Goal: Task Accomplishment & Management: Complete application form

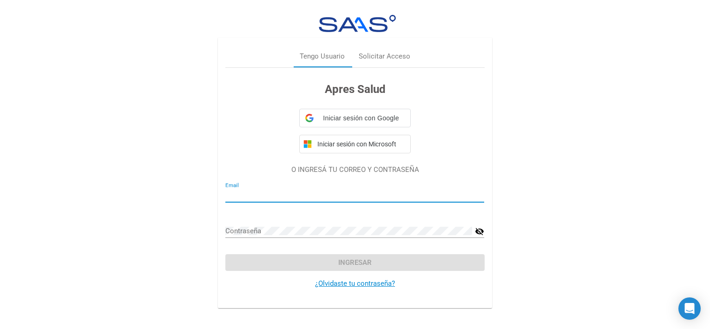
type input "[PERSON_NAME][EMAIL_ADDRESS][PERSON_NAME][DOMAIN_NAME]"
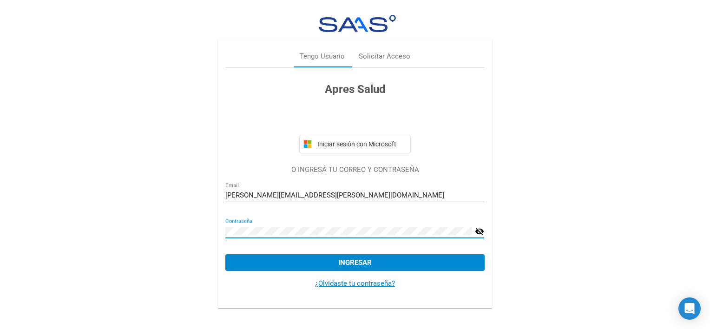
click at [147, 234] on div "Tengo Usuario Solicitar Acceso Apres Salud Iniciar sesión con Microsoft O INGRE…" at bounding box center [355, 155] width 710 height 311
drag, startPoint x: 482, startPoint y: 228, endPoint x: 437, endPoint y: 265, distance: 57.7
click at [482, 228] on mat-icon "visibility_off" at bounding box center [479, 231] width 9 height 11
click at [394, 266] on button "Ingresar" at bounding box center [354, 262] width 259 height 17
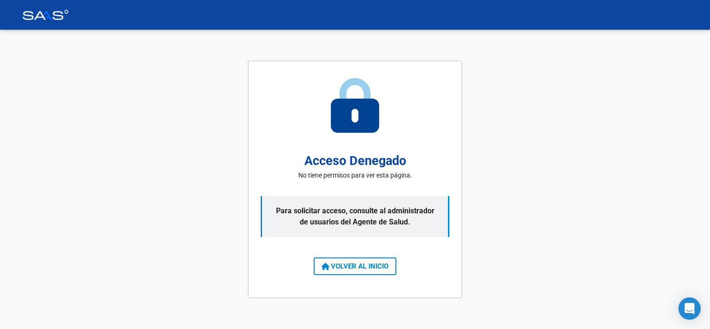
click at [378, 267] on span "VOLVER AL INICIO" at bounding box center [354, 266] width 67 height 8
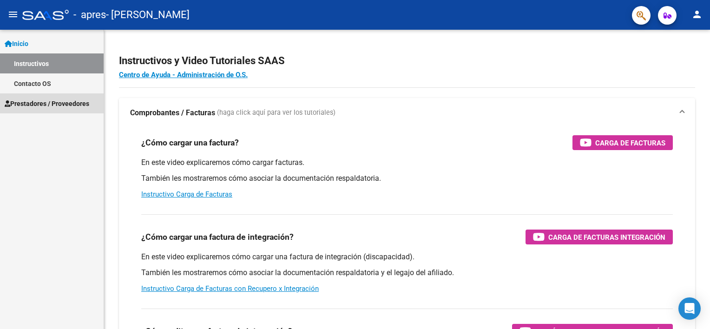
click at [44, 106] on span "Prestadores / Proveedores" at bounding box center [47, 103] width 85 height 10
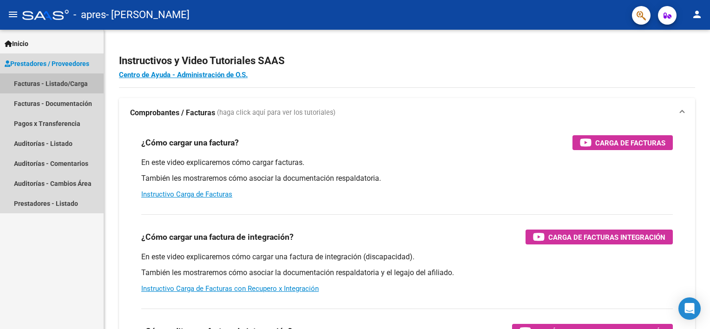
click at [44, 85] on link "Facturas - Listado/Carga" at bounding box center [52, 83] width 104 height 20
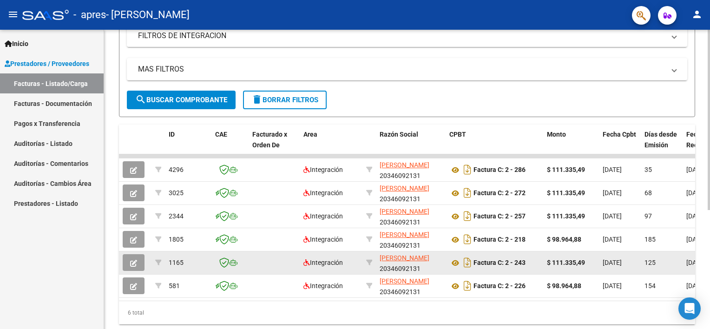
scroll to position [151, 0]
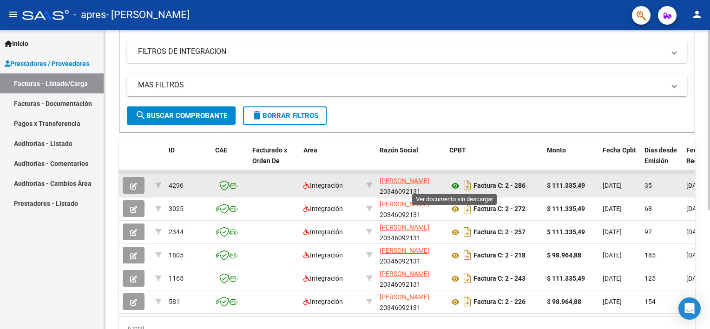
click at [451, 184] on icon at bounding box center [455, 185] width 12 height 11
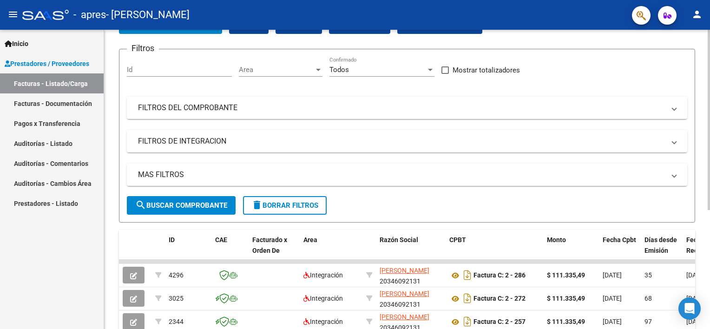
scroll to position [0, 0]
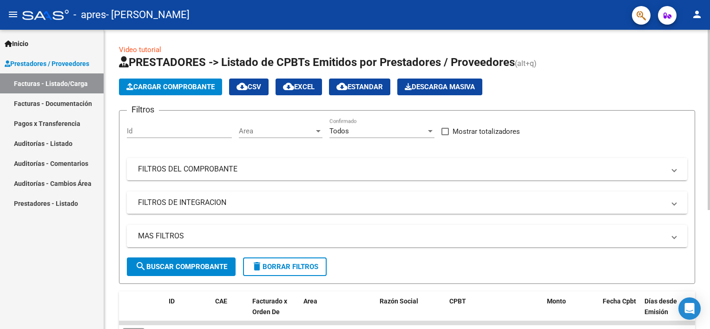
click at [181, 92] on button "Cargar Comprobante" at bounding box center [170, 86] width 103 height 17
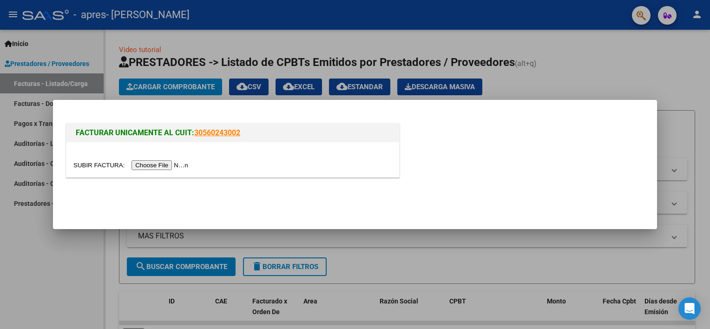
click at [136, 163] on input "file" at bounding box center [131, 165] width 117 height 10
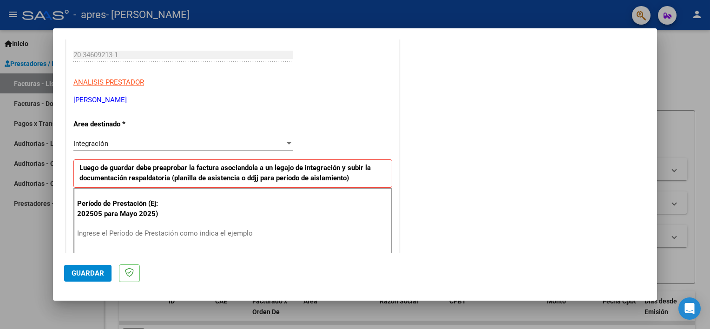
scroll to position [93, 0]
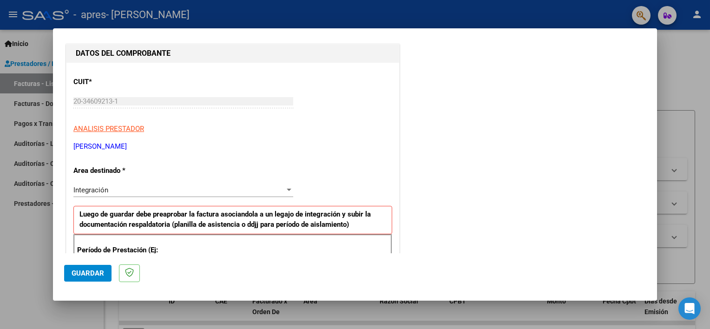
click at [136, 194] on div "Integración Seleccionar Area" at bounding box center [183, 190] width 220 height 14
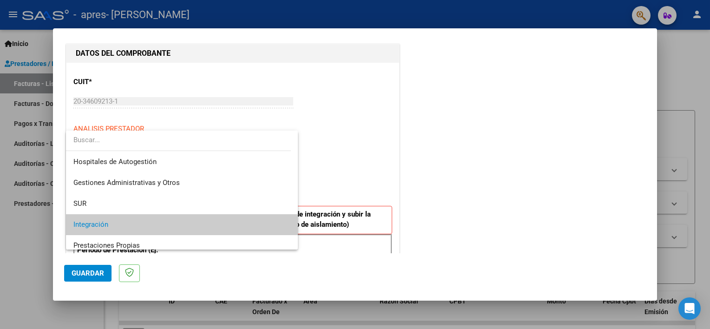
scroll to position [34, 0]
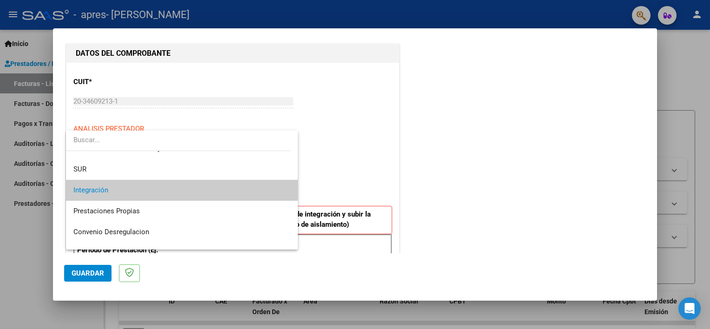
click at [314, 189] on div at bounding box center [355, 164] width 710 height 329
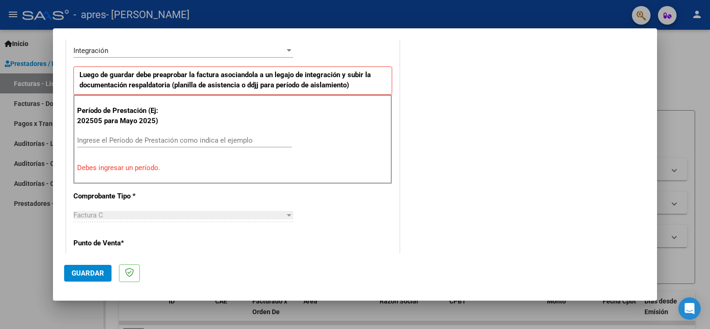
scroll to position [186, 0]
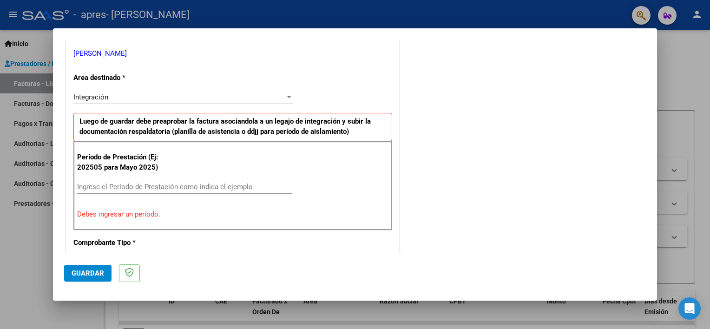
click at [143, 183] on input "Ingrese el Período de Prestación como indica el ejemplo" at bounding box center [184, 186] width 215 height 8
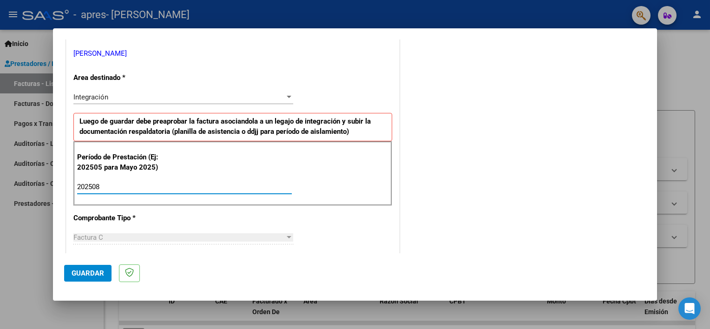
type input "202508"
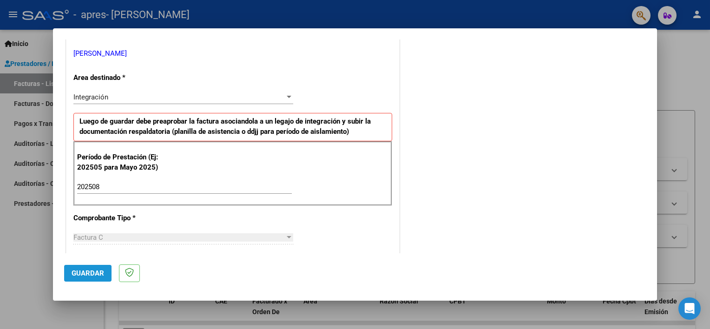
click at [87, 275] on span "Guardar" at bounding box center [88, 273] width 33 height 8
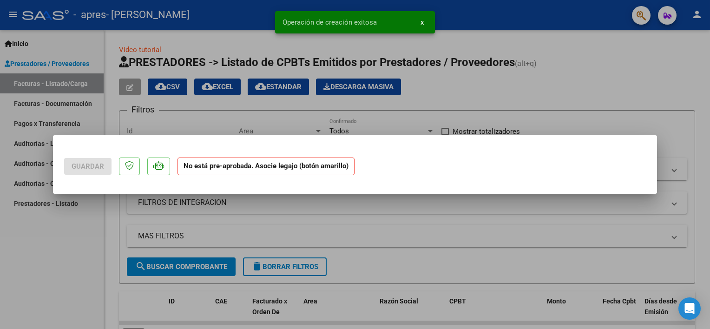
scroll to position [0, 0]
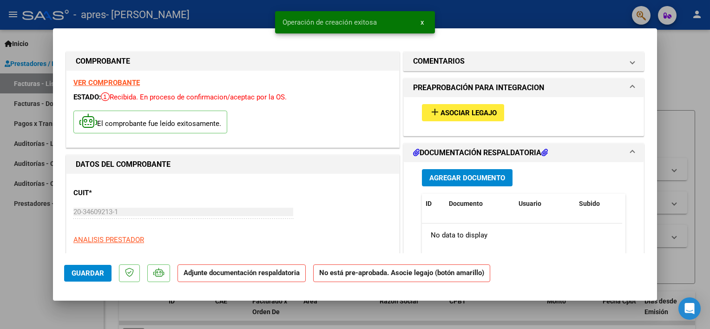
click at [433, 111] on mat-icon "add" at bounding box center [434, 111] width 11 height 11
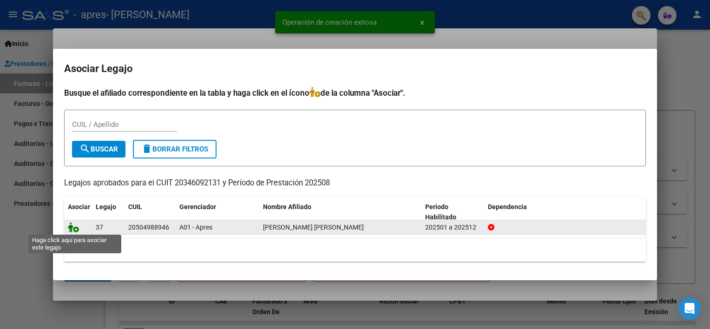
click at [72, 228] on icon at bounding box center [73, 227] width 11 height 10
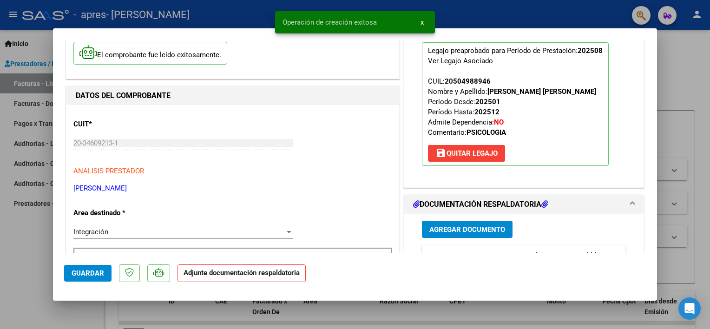
scroll to position [139, 0]
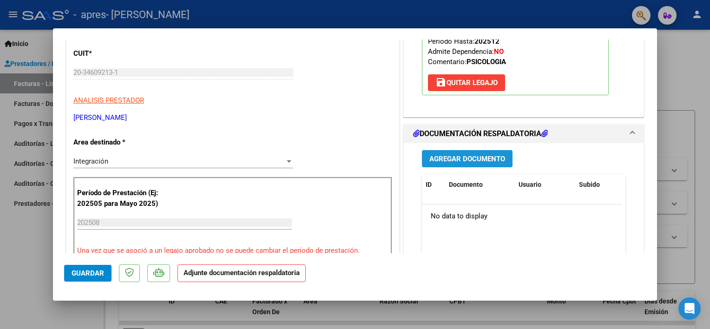
click at [455, 156] on span "Agregar Documento" at bounding box center [467, 159] width 76 height 8
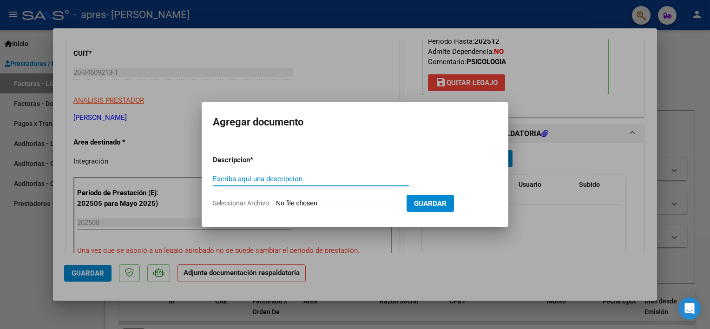
click at [317, 176] on input "Escriba aquí una descripcion" at bounding box center [311, 179] width 196 height 8
type input "PLANILLA ASISTENCIA [DATE] PSI"
click at [347, 199] on input "Seleccionar Archivo" at bounding box center [337, 203] width 123 height 9
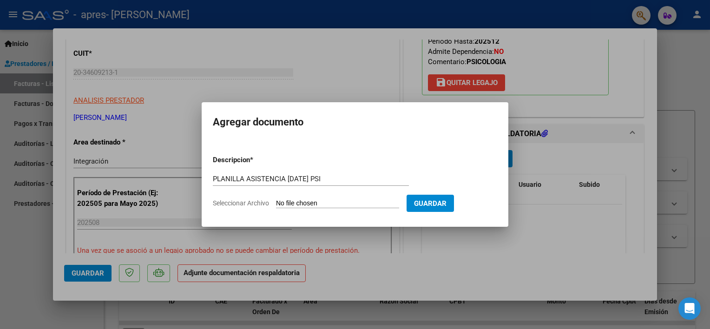
type input "C:\fakepath\PLANILLA [PERSON_NAME] APRES [DATE] PSI.pdf"
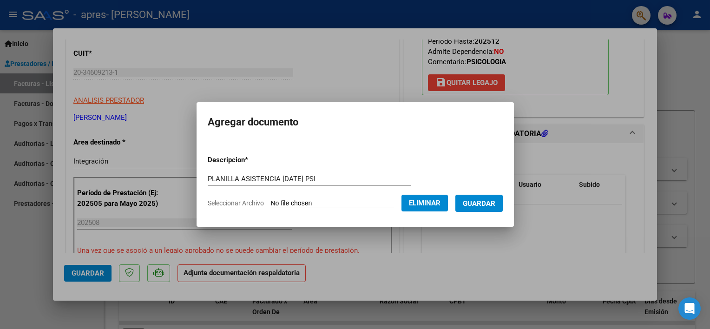
drag, startPoint x: 422, startPoint y: 202, endPoint x: 482, endPoint y: 209, distance: 60.7
click at [482, 210] on form "Descripcion * PLANILLA ASISTENCIA [DATE] PSI Escriba aquí una descripcion Selec…" at bounding box center [355, 182] width 295 height 68
click at [482, 206] on span "Guardar" at bounding box center [479, 203] width 33 height 8
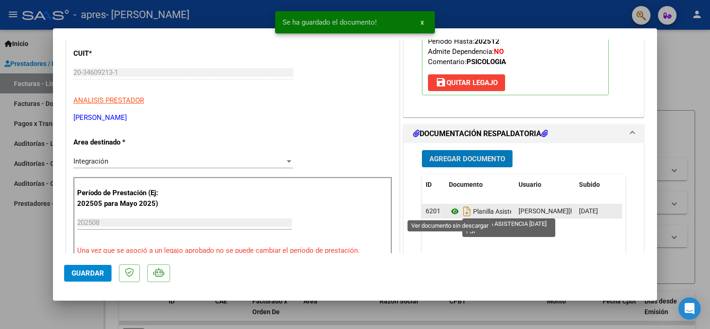
click at [450, 210] on icon at bounding box center [455, 211] width 12 height 11
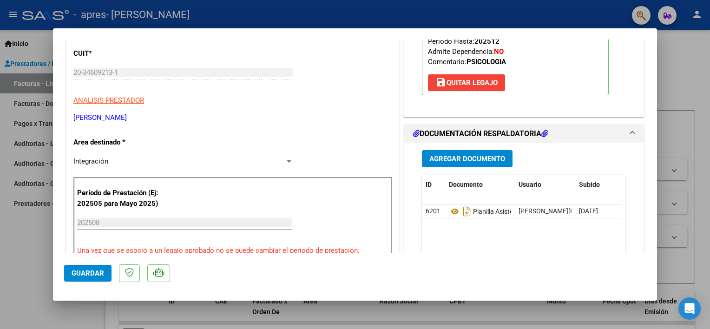
click at [37, 274] on div at bounding box center [355, 164] width 710 height 329
type input "$ 0,00"
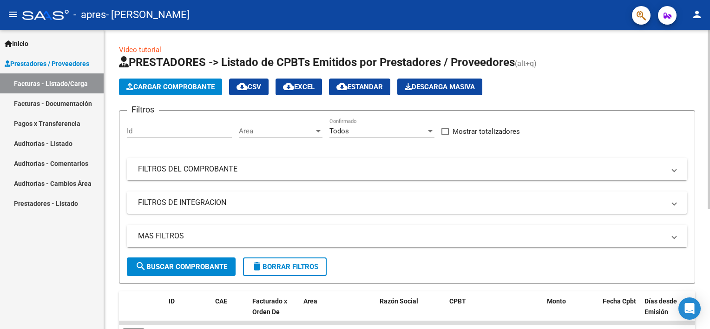
scroll to position [186, 0]
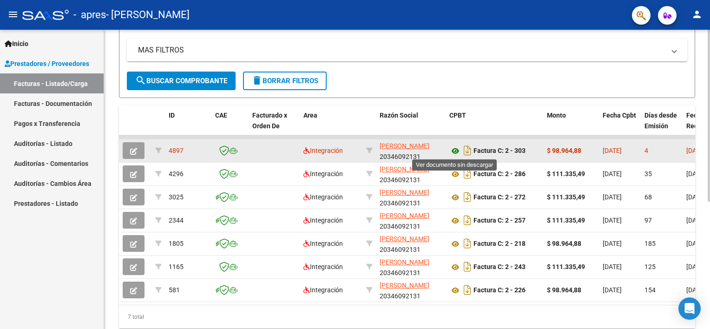
click at [453, 149] on icon at bounding box center [455, 150] width 12 height 11
drag, startPoint x: 590, startPoint y: 149, endPoint x: 553, endPoint y: 150, distance: 37.2
click at [553, 150] on div "$ 98.964,88" at bounding box center [571, 150] width 48 height 11
copy strong "98.964,88"
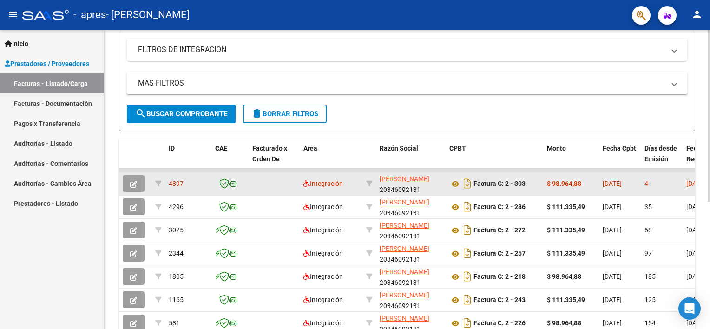
scroll to position [93, 0]
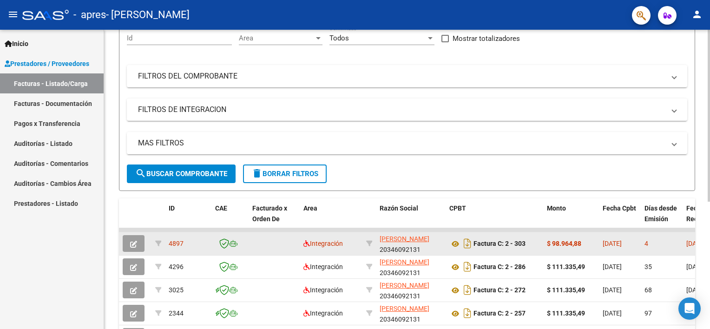
copy strong "98.964,88"
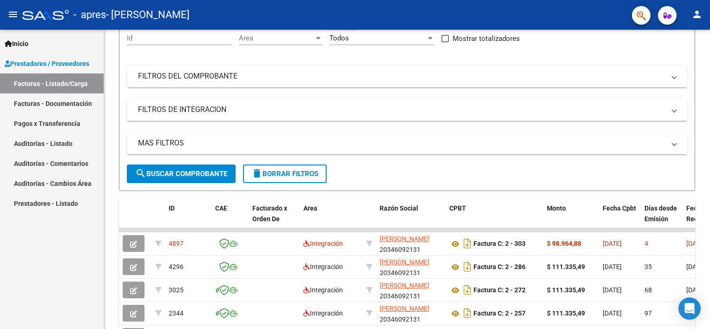
click at [705, 18] on mat-toolbar "menu - apres - [PERSON_NAME] person" at bounding box center [355, 15] width 710 height 30
click at [701, 16] on mat-icon "person" at bounding box center [696, 14] width 11 height 11
click at [671, 65] on button "exit_to_app Salir" at bounding box center [677, 61] width 57 height 22
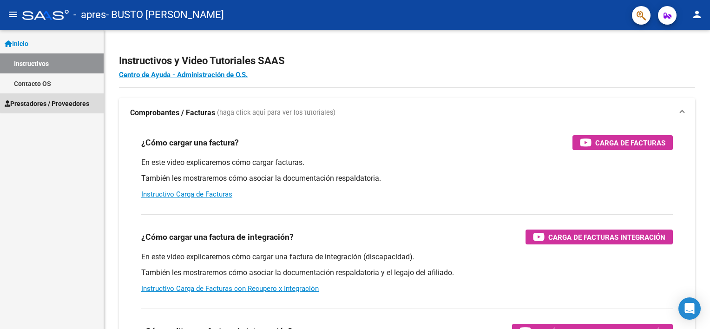
click at [57, 100] on span "Prestadores / Proveedores" at bounding box center [47, 103] width 85 height 10
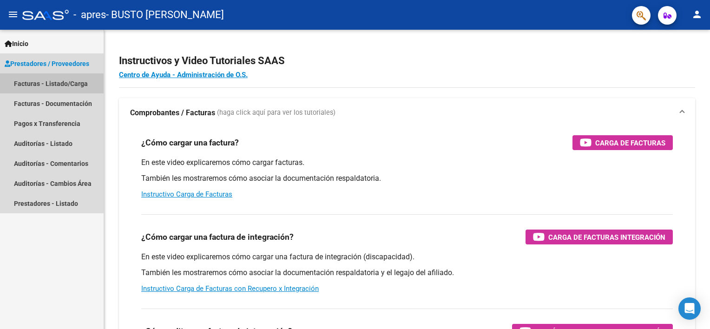
click at [46, 85] on link "Facturas - Listado/Carga" at bounding box center [52, 83] width 104 height 20
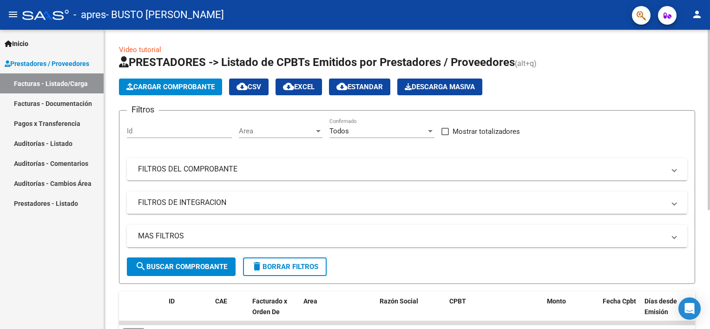
click at [183, 91] on span "Cargar Comprobante" at bounding box center [170, 87] width 88 height 8
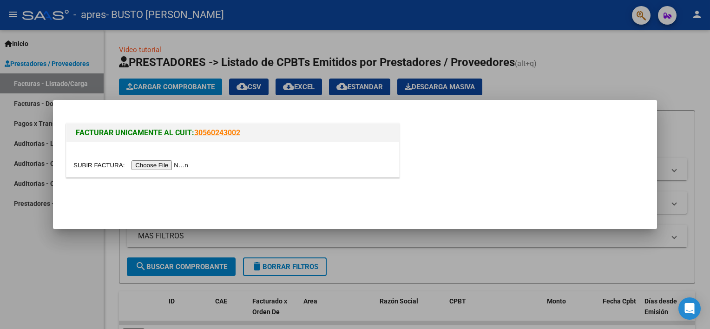
click at [156, 161] on input "file" at bounding box center [131, 165] width 117 height 10
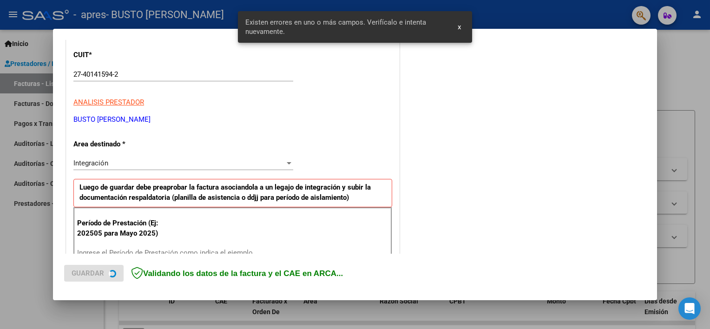
scroll to position [198, 0]
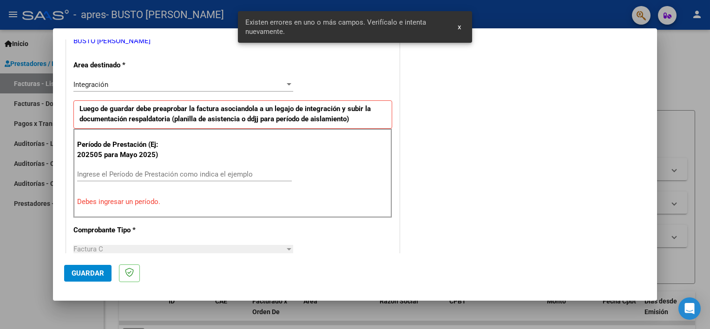
click at [115, 170] on input "Ingrese el Período de Prestación como indica el ejemplo" at bounding box center [184, 174] width 215 height 8
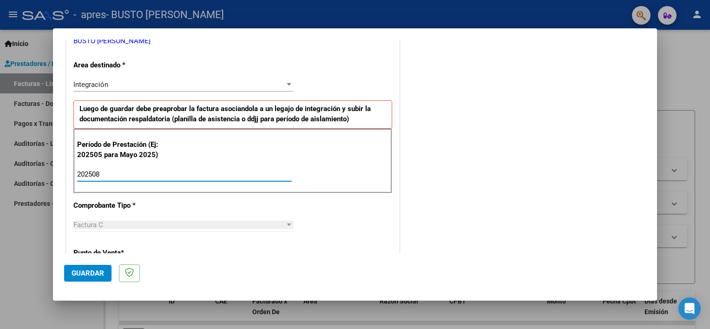
type input "202508"
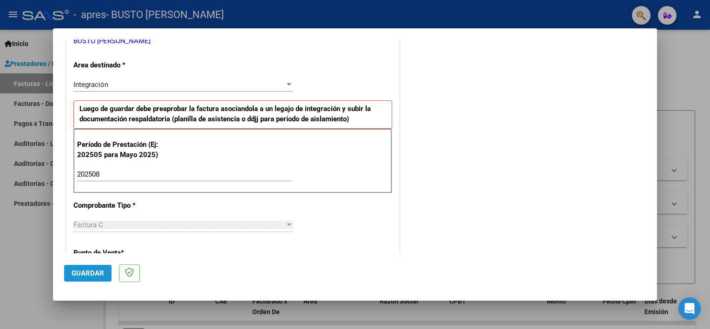
click at [78, 270] on span "Guardar" at bounding box center [88, 273] width 33 height 8
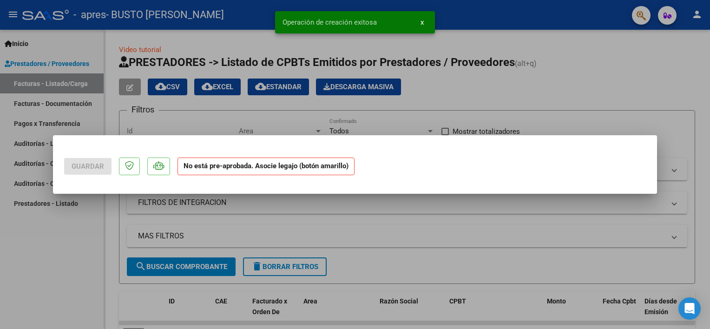
scroll to position [0, 0]
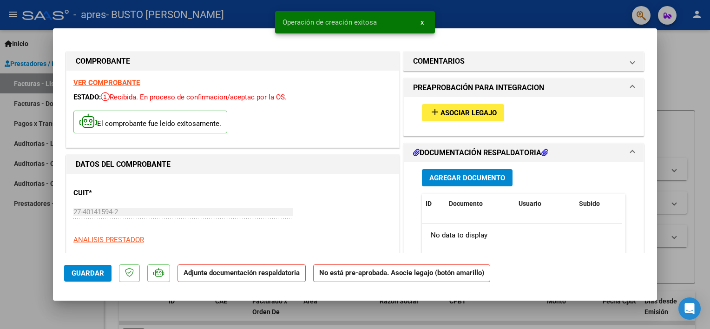
click at [470, 113] on span "Asociar Legajo" at bounding box center [468, 113] width 56 height 8
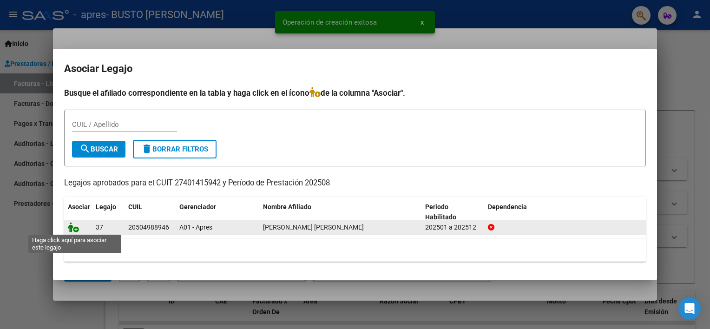
click at [72, 229] on icon at bounding box center [73, 227] width 11 height 10
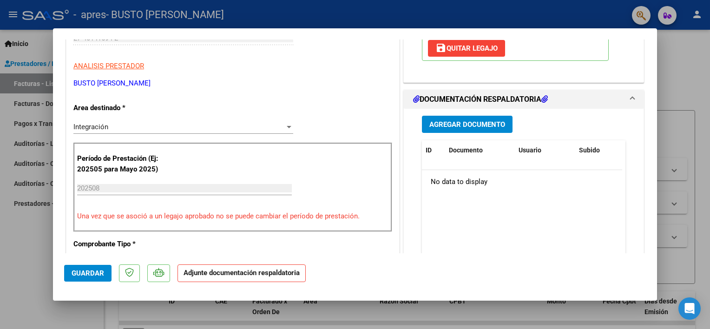
scroll to position [186, 0]
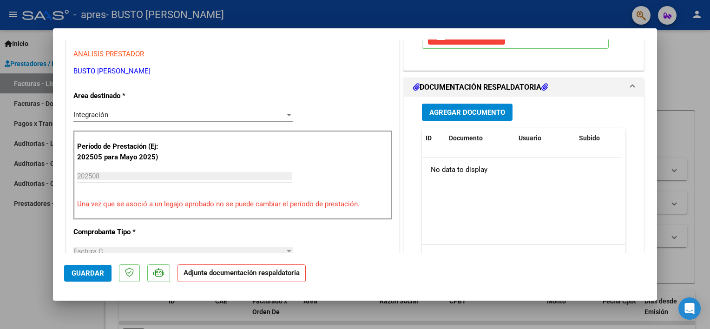
click at [474, 108] on span "Agregar Documento" at bounding box center [467, 112] width 76 height 8
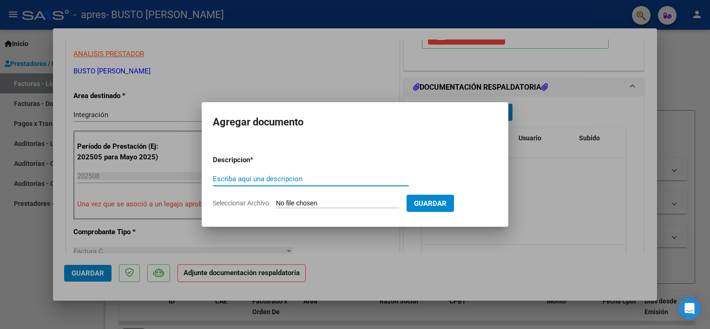
click at [264, 178] on input "Escriba aquí una descripcion" at bounding box center [311, 179] width 196 height 8
click at [305, 178] on input "PLANILLA DE ASISTENCIA JULIO 2025 TO" at bounding box center [311, 179] width 196 height 8
type input "PLANILLA DE ASISTENCIA AGOSTO 2025 TO"
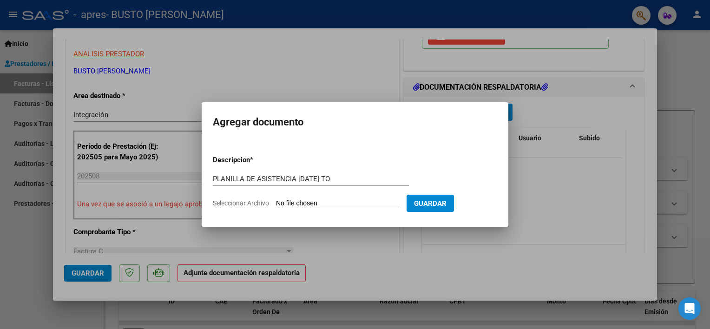
click at [306, 205] on input "Seleccionar Archivo" at bounding box center [337, 203] width 123 height 9
type input "C:\fakepath\PLANILLA MORELLI APRES AGOSTO 2025 TO.pdf"
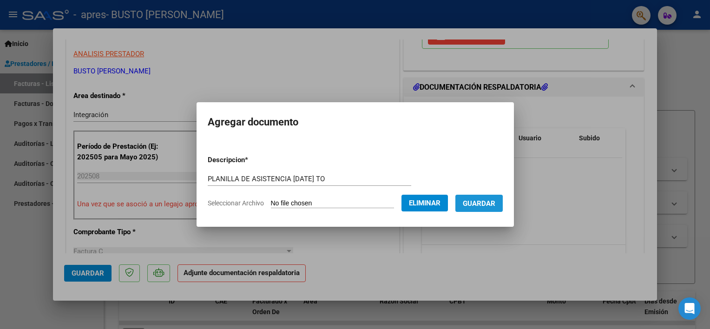
click at [470, 208] on button "Guardar" at bounding box center [478, 203] width 47 height 17
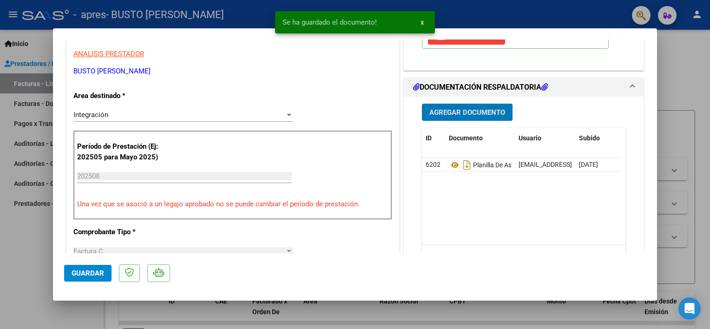
click at [84, 277] on span "Guardar" at bounding box center [88, 273] width 33 height 8
click at [22, 271] on div at bounding box center [355, 164] width 710 height 329
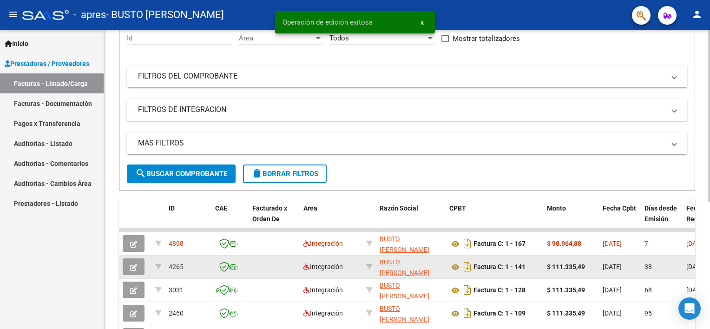
scroll to position [139, 0]
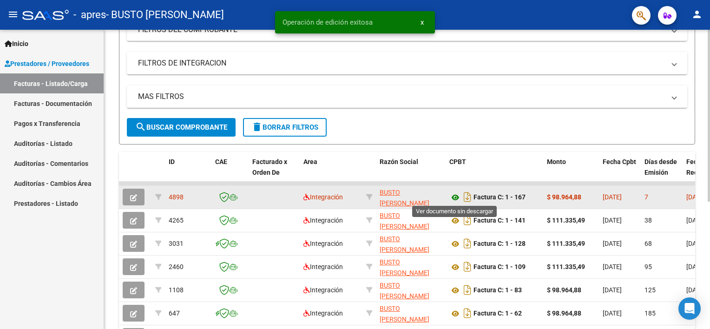
click at [452, 199] on icon at bounding box center [455, 197] width 12 height 11
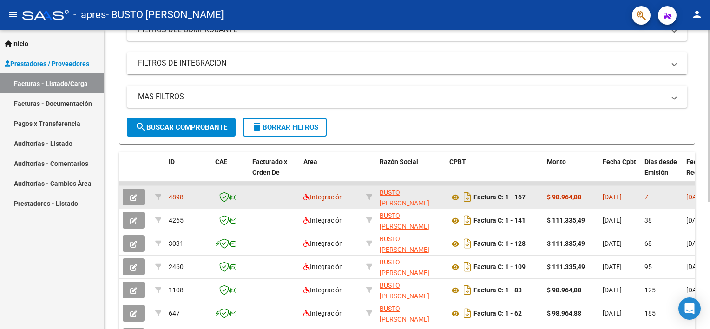
drag, startPoint x: 563, startPoint y: 197, endPoint x: 551, endPoint y: 195, distance: 11.8
click at [551, 195] on div "$ 98.964,88" at bounding box center [571, 197] width 48 height 11
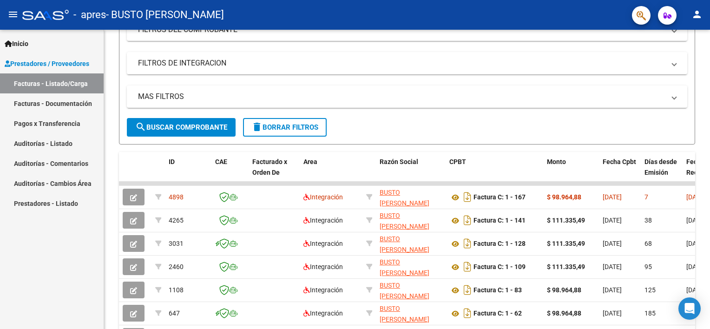
copy strong "98.964,88"
click at [697, 13] on mat-icon "person" at bounding box center [696, 14] width 11 height 11
click at [668, 64] on button "exit_to_app Salir" at bounding box center [677, 61] width 57 height 22
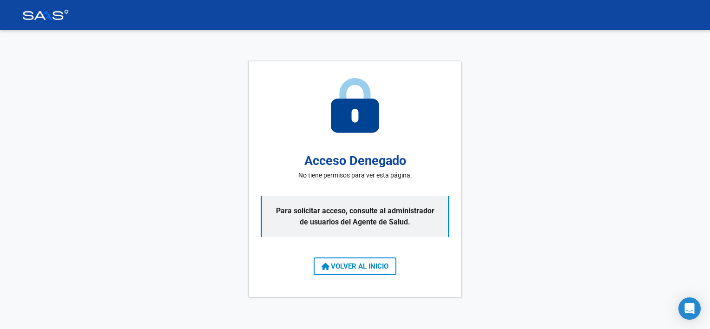
click at [366, 267] on span "VOLVER AL INICIO" at bounding box center [354, 266] width 67 height 8
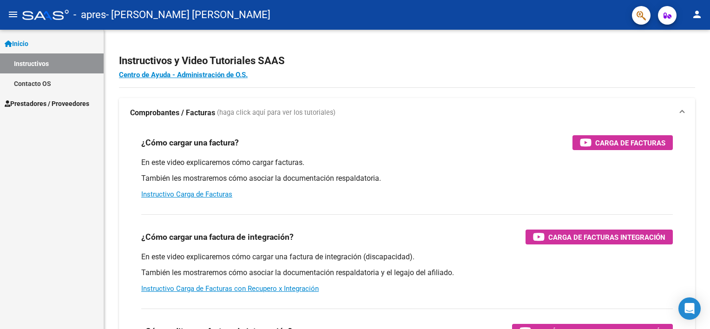
drag, startPoint x: 64, startPoint y: 102, endPoint x: 66, endPoint y: 110, distance: 8.8
click at [64, 102] on span "Prestadores / Proveedores" at bounding box center [47, 103] width 85 height 10
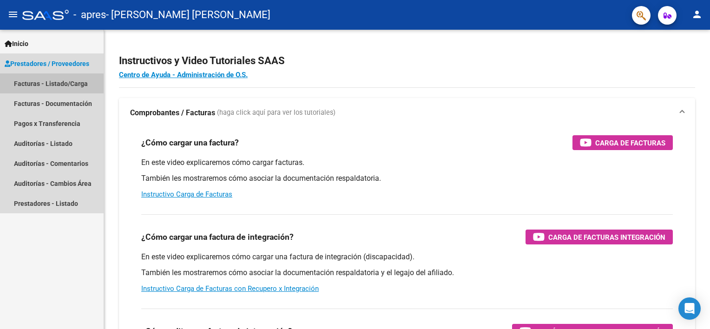
click at [63, 81] on link "Facturas - Listado/Carga" at bounding box center [52, 83] width 104 height 20
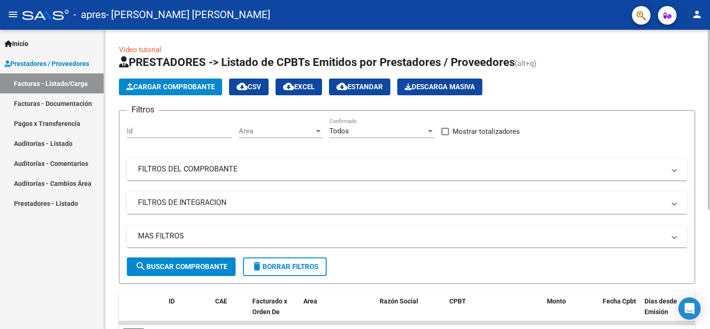
click at [130, 89] on icon "button" at bounding box center [129, 86] width 7 height 7
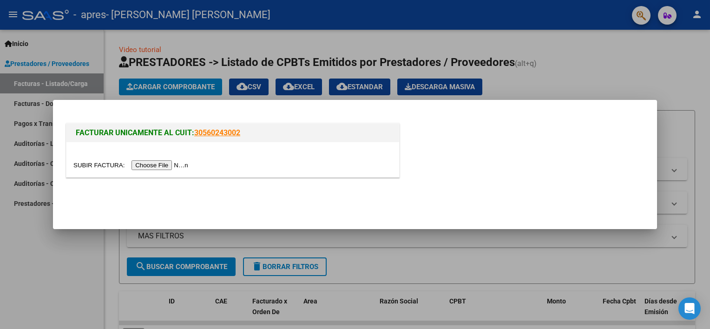
click at [159, 161] on input "file" at bounding box center [131, 165] width 117 height 10
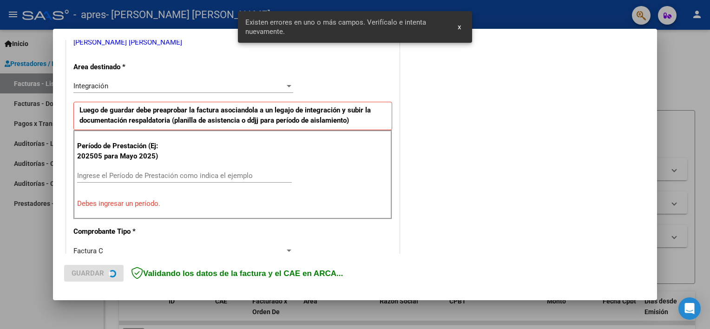
scroll to position [198, 0]
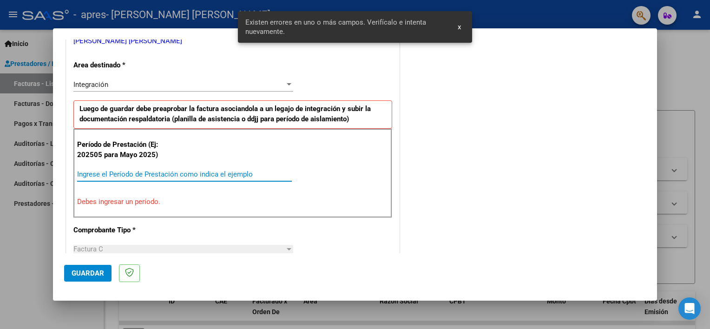
click at [107, 176] on input "Ingrese el Período de Prestación como indica el ejemplo" at bounding box center [184, 174] width 215 height 8
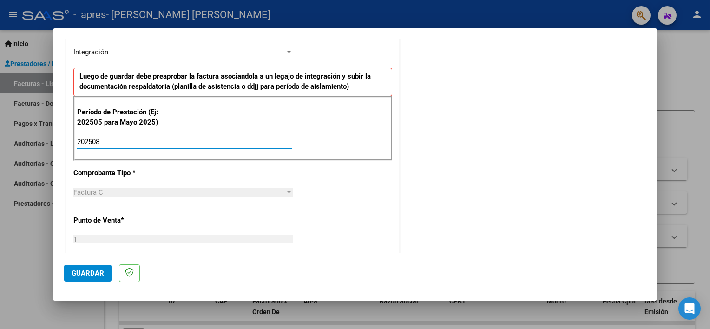
scroll to position [0, 0]
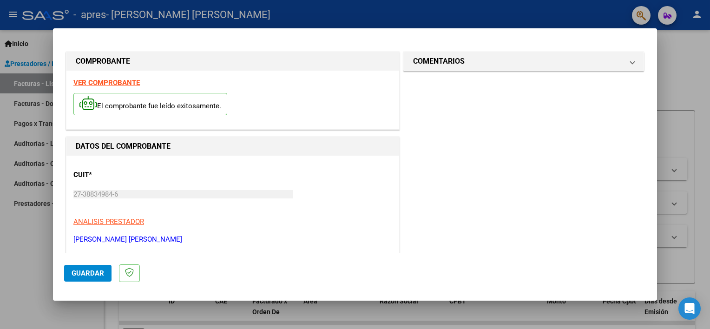
type input "202508"
click at [78, 274] on span "Guardar" at bounding box center [88, 273] width 33 height 8
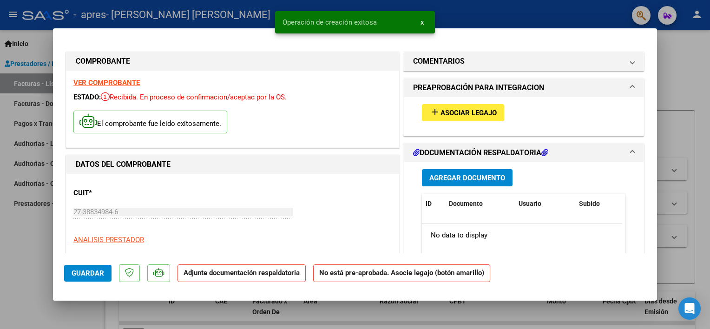
click at [441, 112] on span "Asociar Legajo" at bounding box center [468, 113] width 56 height 8
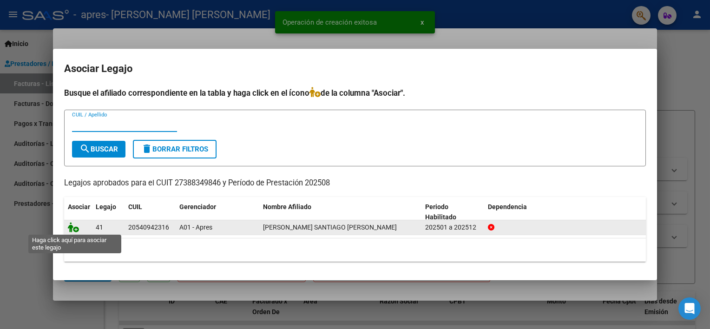
click at [73, 227] on icon at bounding box center [73, 227] width 11 height 10
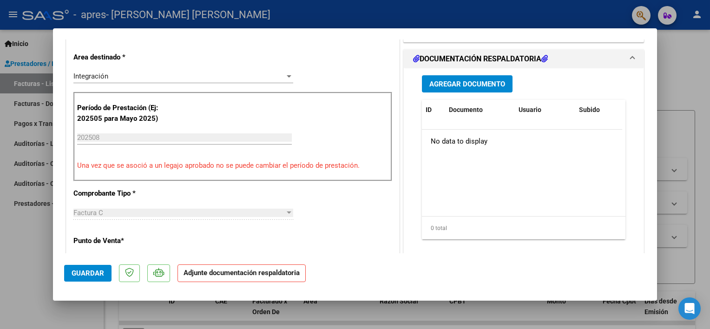
scroll to position [186, 0]
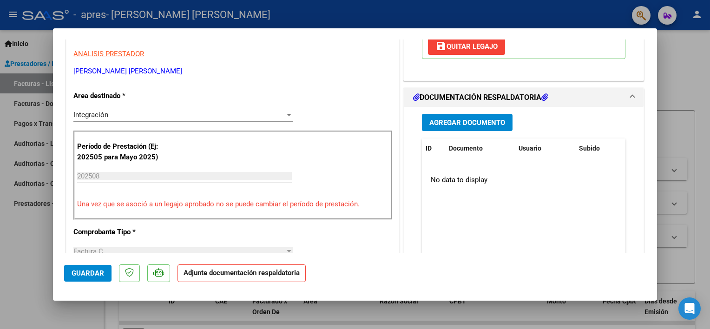
click at [479, 118] on span "Agregar Documento" at bounding box center [467, 122] width 76 height 8
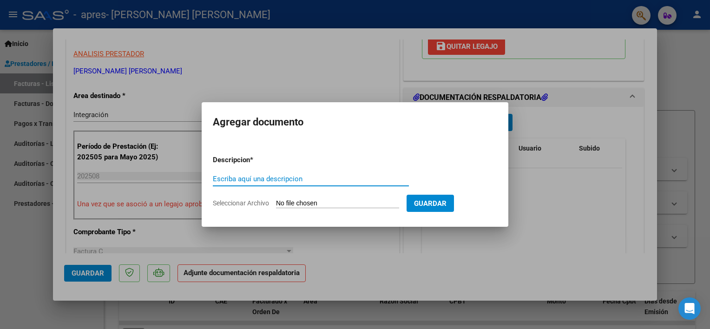
click at [294, 185] on div "Escriba aquí una descripcion" at bounding box center [311, 179] width 196 height 14
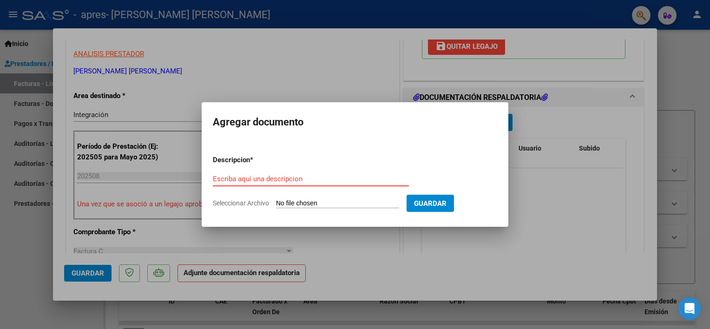
click at [293, 180] on input "Escriba aquí una descripcion" at bounding box center [311, 179] width 196 height 8
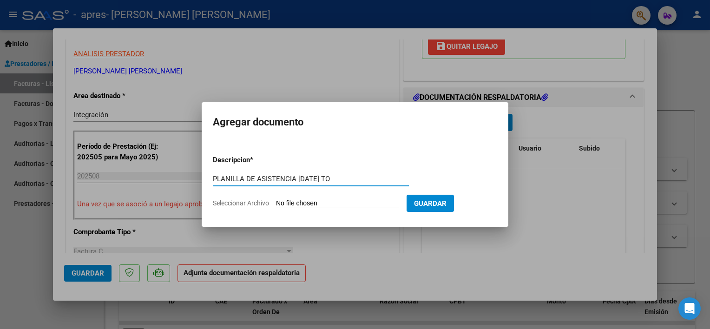
click at [306, 176] on input "PLANILLA DE ASISTENCIA JULIO 2025 TO" at bounding box center [311, 179] width 196 height 8
drag, startPoint x: 357, startPoint y: 178, endPoint x: 344, endPoint y: 178, distance: 12.5
click at [345, 178] on input "PLANILLA DE ASISTENCIA AGOSTO 2025 TO" at bounding box center [311, 179] width 196 height 8
type input "PLANILLA DE ASISTENCIA AGOSTO 2025 PSI"
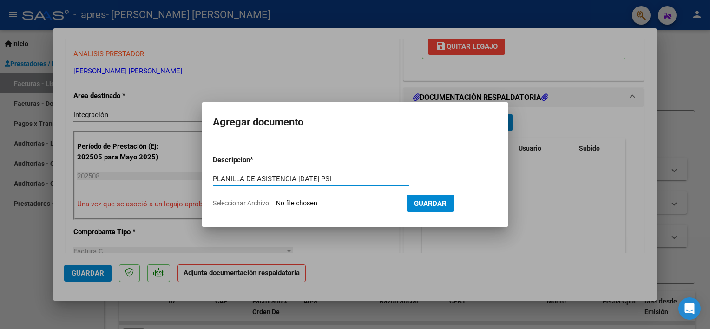
click at [296, 197] on form "Descripcion * PLANILLA DE ASISTENCIA AGOSTO 2025 PSI Escriba aquí una descripci…" at bounding box center [355, 182] width 284 height 68
click at [298, 202] on input "Seleccionar Archivo" at bounding box center [337, 203] width 123 height 9
type input "C:\fakepath\PLANILLA RODRÍGUEZ APRES AGOSTO 2025 PSI.pdf"
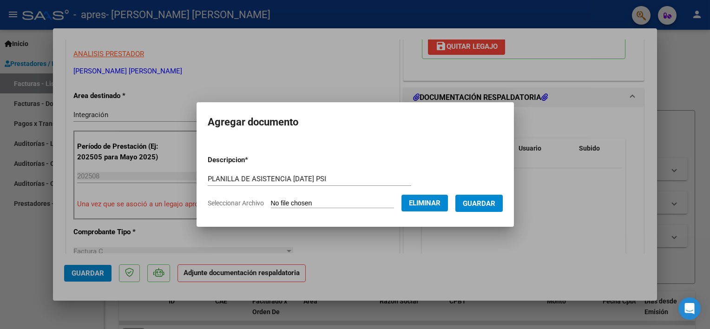
click at [463, 210] on button "Guardar" at bounding box center [478, 203] width 47 height 17
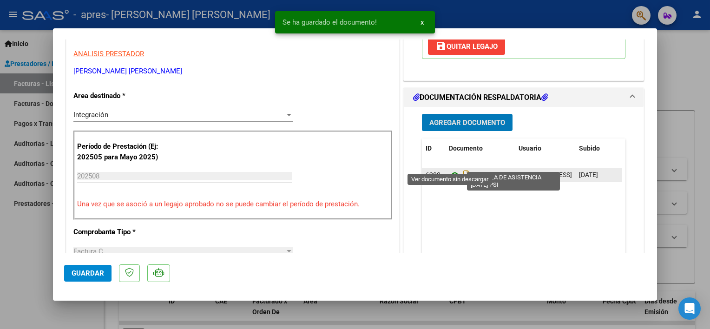
click at [451, 169] on icon at bounding box center [455, 174] width 12 height 11
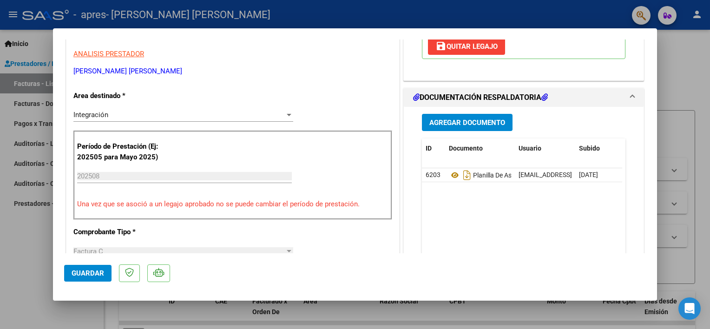
click at [37, 270] on div at bounding box center [355, 164] width 710 height 329
type input "$ 0,00"
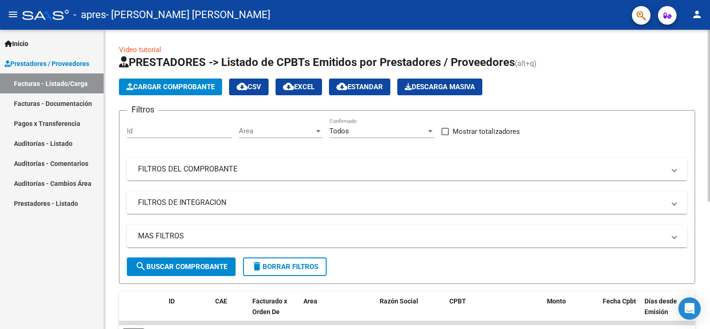
scroll to position [139, 0]
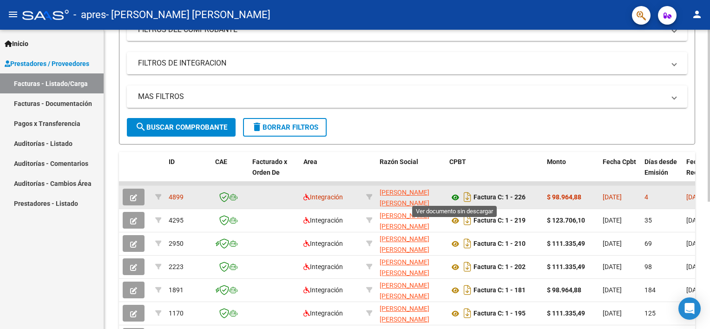
click at [456, 196] on icon at bounding box center [455, 197] width 12 height 11
drag, startPoint x: 581, startPoint y: 194, endPoint x: 552, endPoint y: 191, distance: 29.4
click at [552, 192] on div "$ 98.964,88" at bounding box center [571, 197] width 48 height 11
copy strong "98.964,88"
click at [455, 196] on icon at bounding box center [455, 197] width 12 height 11
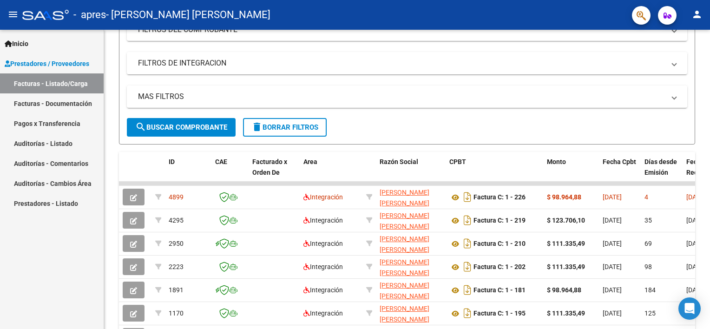
click at [704, 19] on button "person" at bounding box center [696, 15] width 19 height 19
click at [663, 69] on button "exit_to_app Salir" at bounding box center [677, 61] width 57 height 22
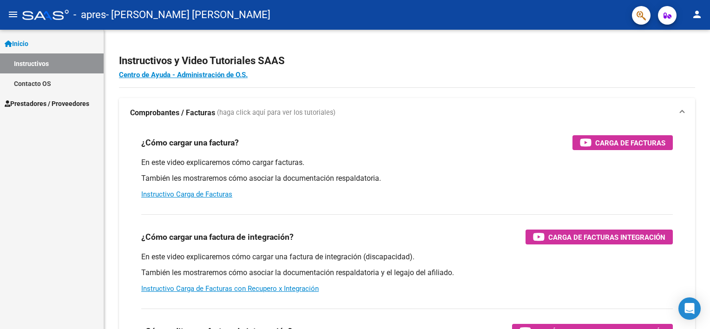
click at [54, 101] on span "Prestadores / Proveedores" at bounding box center [47, 103] width 85 height 10
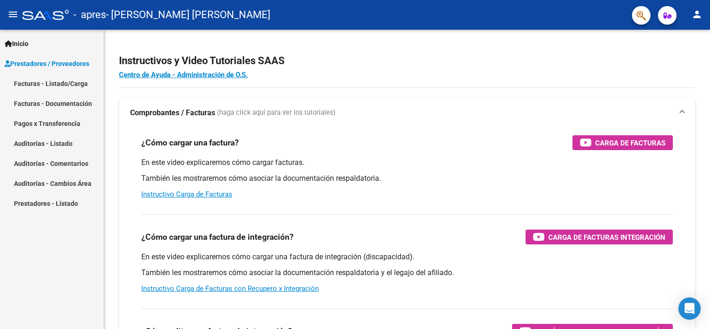
click at [52, 85] on link "Facturas - Listado/Carga" at bounding box center [52, 83] width 104 height 20
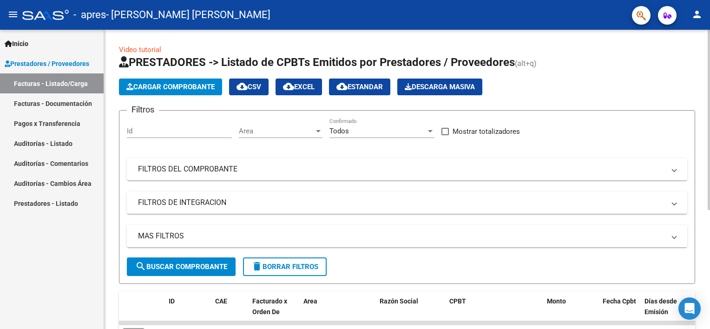
click at [173, 87] on span "Cargar Comprobante" at bounding box center [170, 87] width 88 height 8
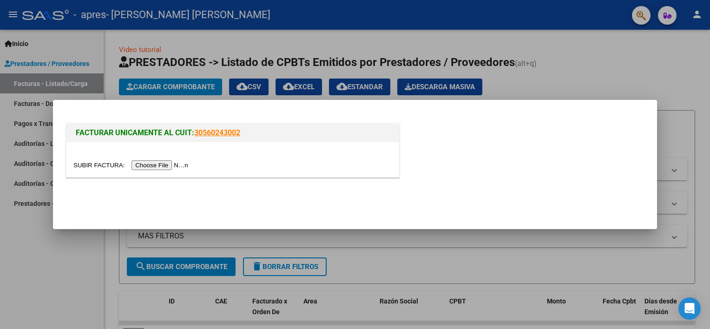
click at [154, 164] on input "file" at bounding box center [131, 165] width 117 height 10
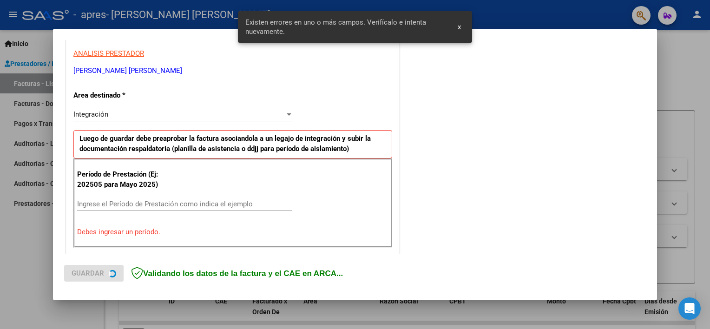
scroll to position [198, 0]
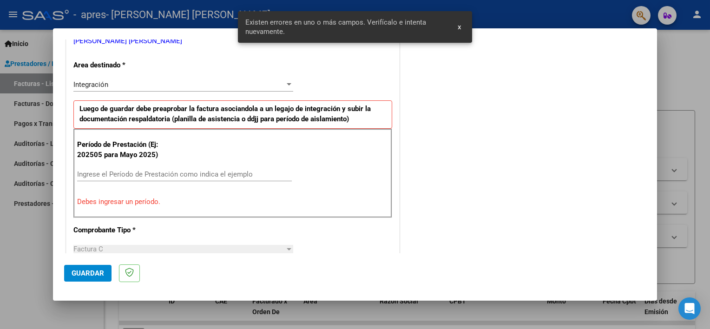
click at [122, 173] on input "Ingrese el Período de Prestación como indica el ejemplo" at bounding box center [184, 174] width 215 height 8
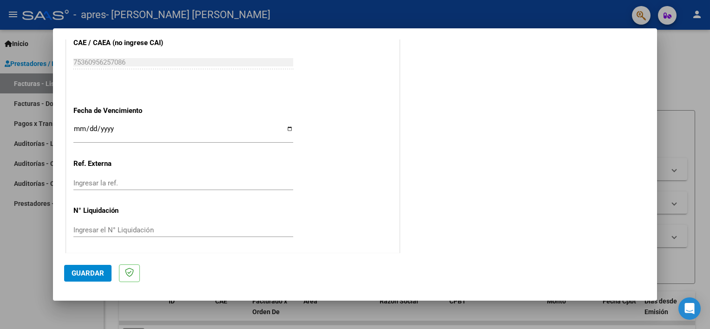
scroll to position [602, 0]
type input "202508"
click at [81, 272] on span "Guardar" at bounding box center [88, 273] width 33 height 8
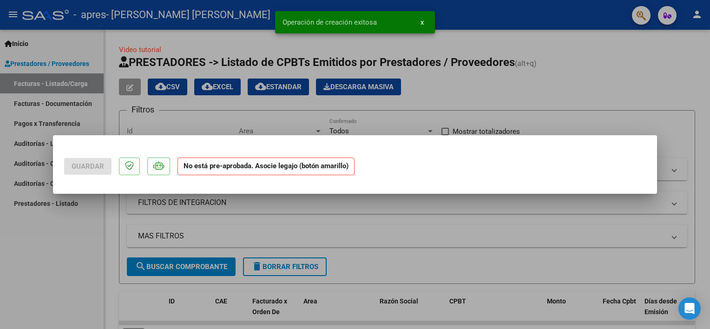
scroll to position [0, 0]
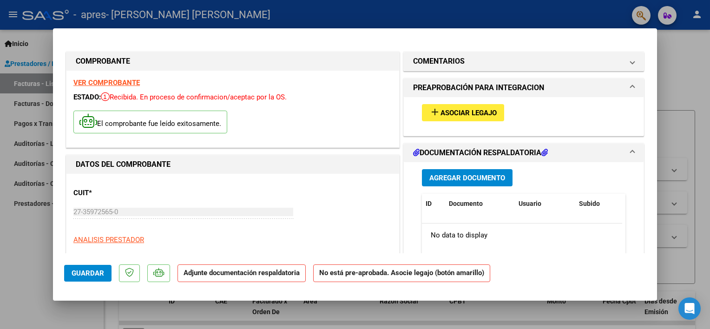
click at [483, 119] on button "add Asociar Legajo" at bounding box center [463, 112] width 82 height 17
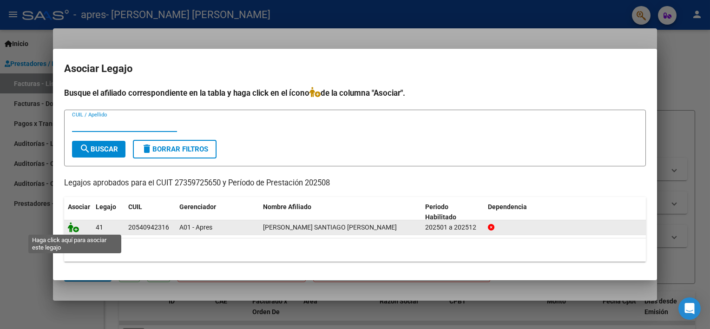
click at [74, 228] on icon at bounding box center [73, 227] width 11 height 10
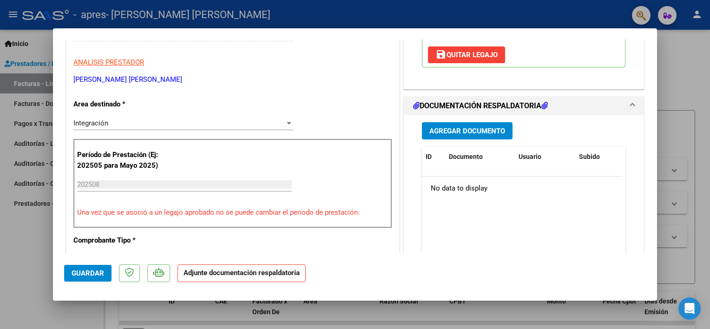
scroll to position [186, 0]
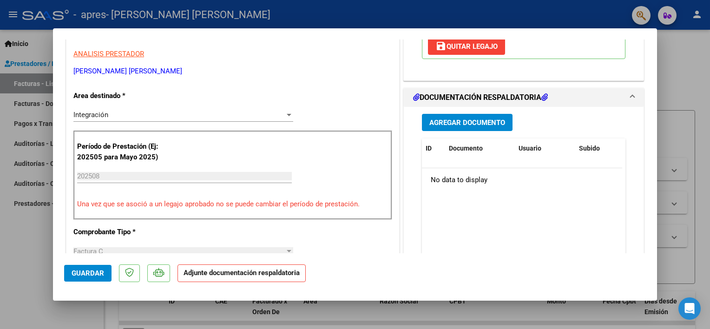
click at [458, 118] on span "Agregar Documento" at bounding box center [467, 122] width 76 height 8
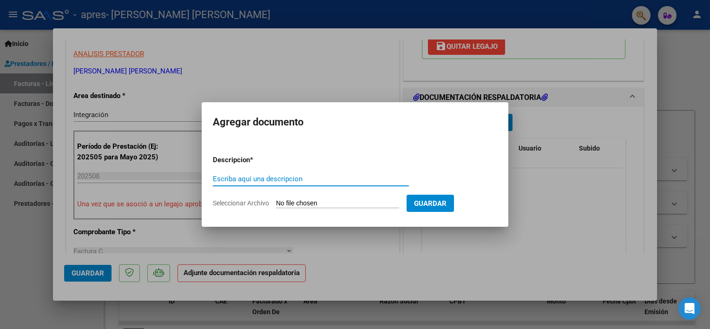
click at [273, 171] on form "Descripcion * Escriba aquí una descripcion Seleccionar Archivo Guardar" at bounding box center [355, 182] width 284 height 68
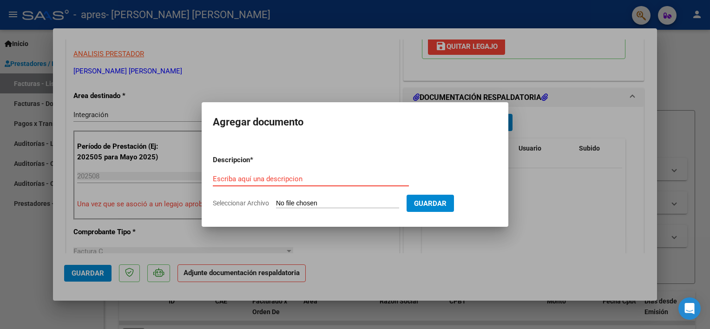
click at [271, 178] on input "Escriba aquí una descripcion" at bounding box center [311, 179] width 196 height 8
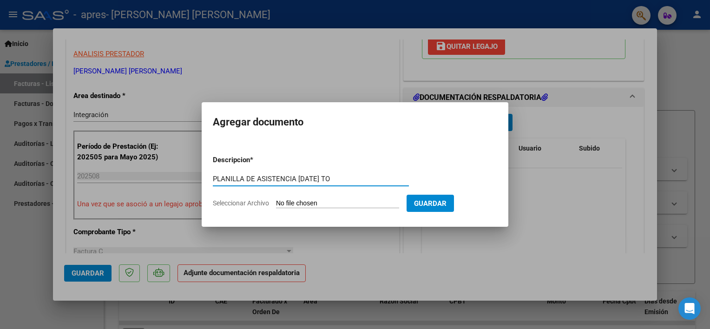
click at [311, 176] on input "PLANILLA DE ASISTENCIA JULIO 2025 TO" at bounding box center [311, 179] width 196 height 8
type input "PLANILLA DE ASISTENCIA AGOSTO 2025 TO"
click at [326, 206] on input "Seleccionar Archivo" at bounding box center [337, 203] width 123 height 9
type input "C:\fakepath\PLANILLA RODRÍGUEZ APRES AGOSTO 2025 TO.pdf"
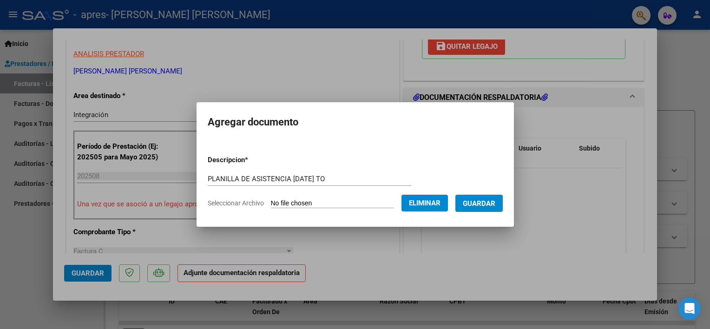
click at [481, 206] on span "Guardar" at bounding box center [479, 203] width 33 height 8
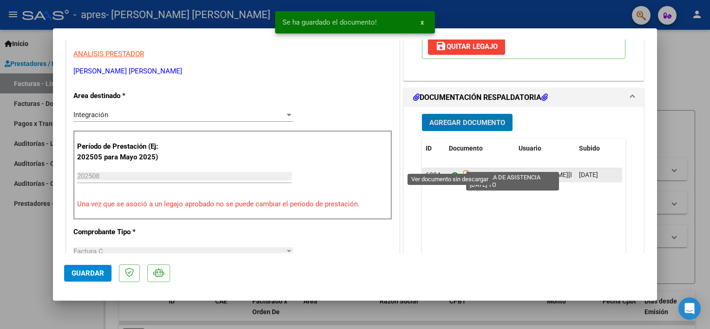
click at [449, 169] on icon at bounding box center [455, 174] width 12 height 11
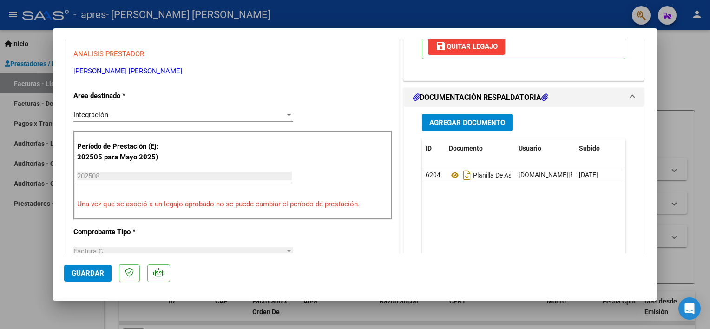
click at [21, 259] on div at bounding box center [355, 164] width 710 height 329
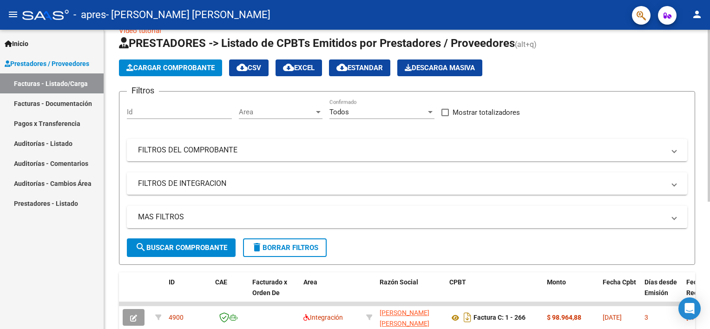
scroll to position [139, 0]
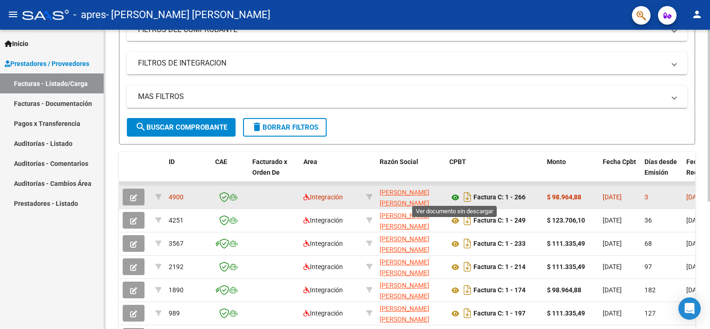
click at [453, 197] on icon at bounding box center [455, 197] width 12 height 11
drag, startPoint x: 581, startPoint y: 195, endPoint x: 550, endPoint y: 196, distance: 31.6
click at [550, 196] on div "$ 98.964,88" at bounding box center [571, 197] width 48 height 11
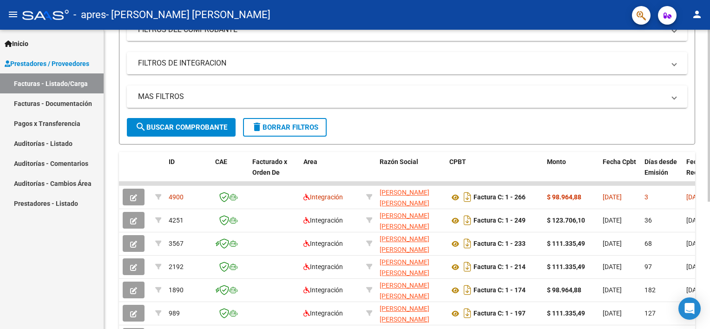
copy strong "98.964,88"
click at [698, 14] on mat-icon "person" at bounding box center [696, 14] width 11 height 11
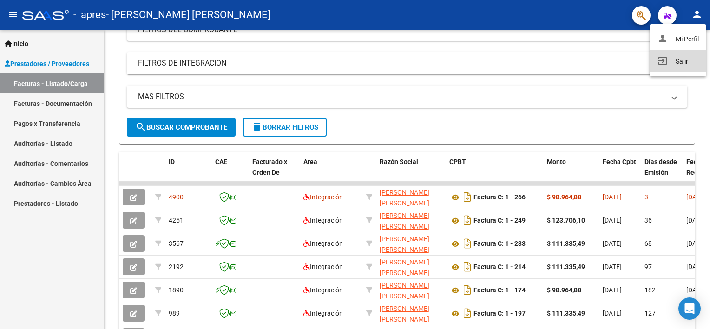
click at [663, 64] on mat-icon "exit_to_app" at bounding box center [662, 60] width 11 height 11
